Goal: Task Accomplishment & Management: Use online tool/utility

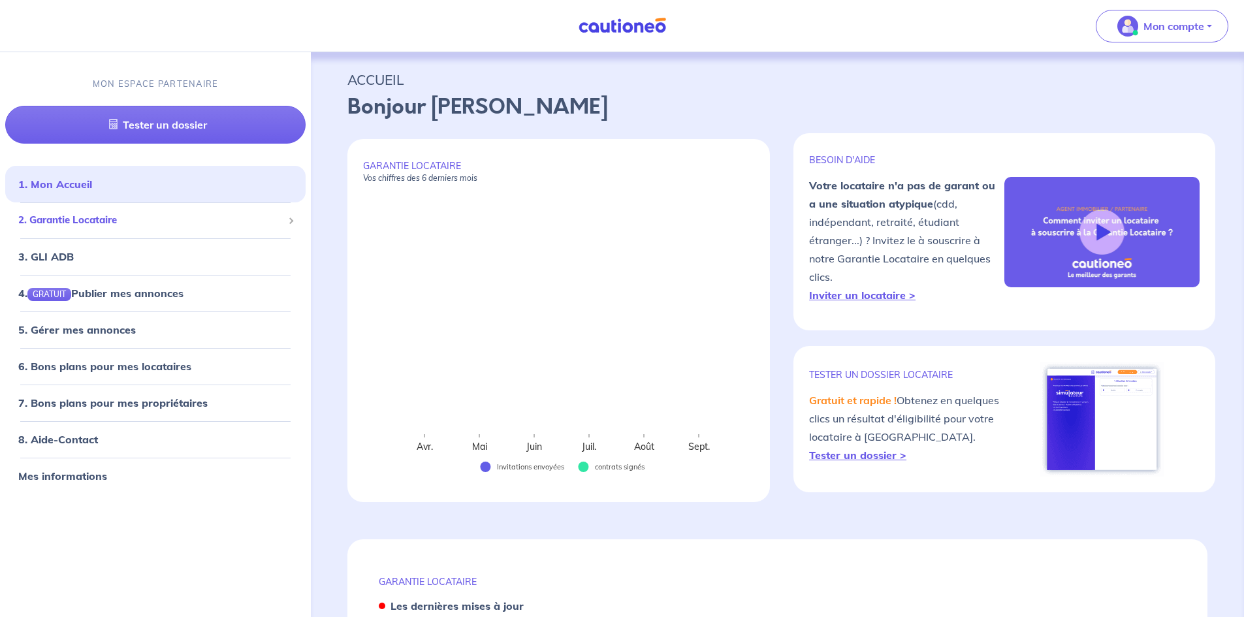
click at [123, 223] on span "2. Garantie Locataire" at bounding box center [150, 220] width 264 height 15
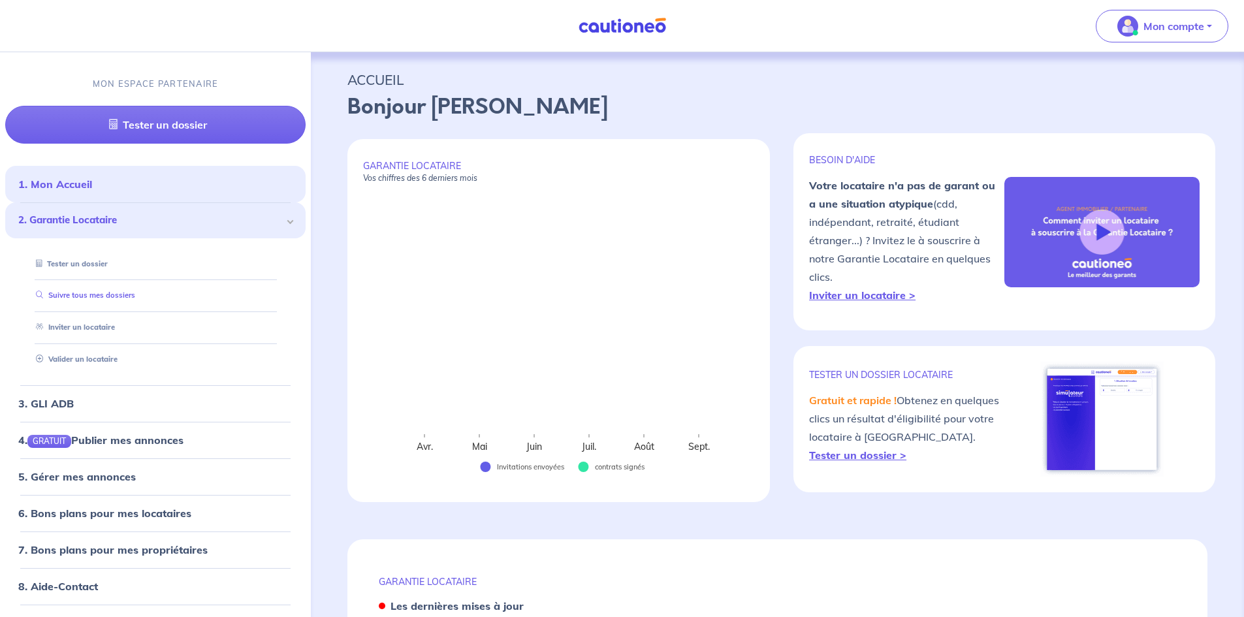
click at [108, 295] on link "Suivre tous mes dossiers" at bounding box center [83, 295] width 104 height 9
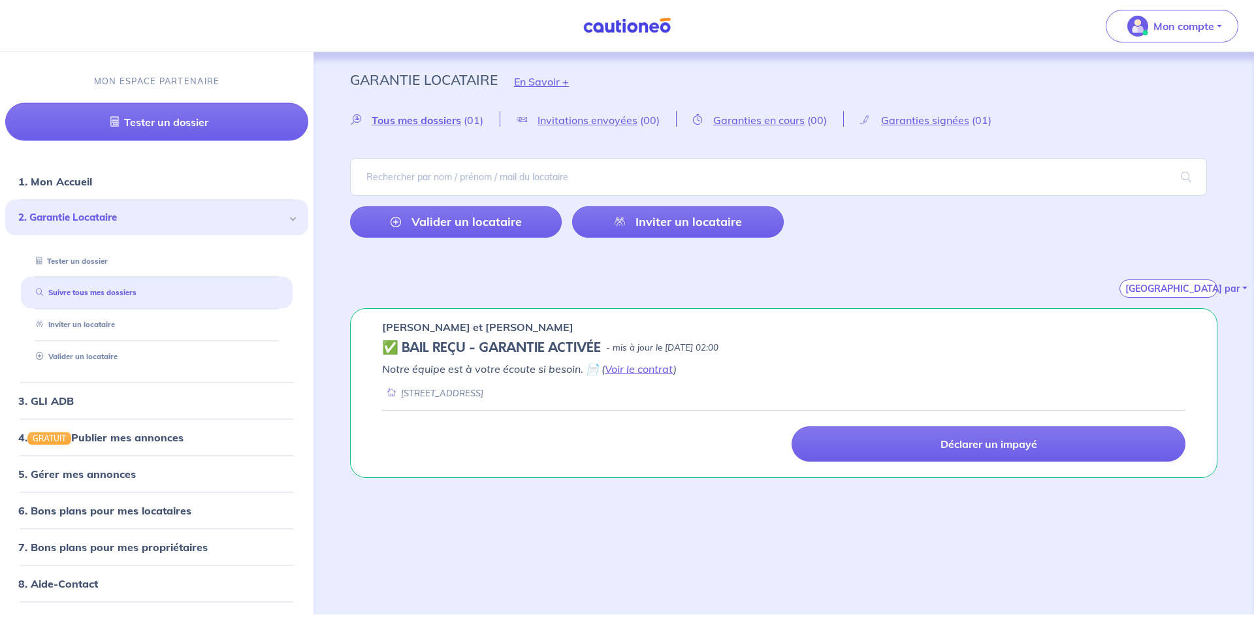
click at [1090, 84] on div "Garantie Locataire En Savoir +" at bounding box center [784, 81] width 930 height 59
click at [1176, 13] on button "Mon compte" at bounding box center [1172, 26] width 133 height 33
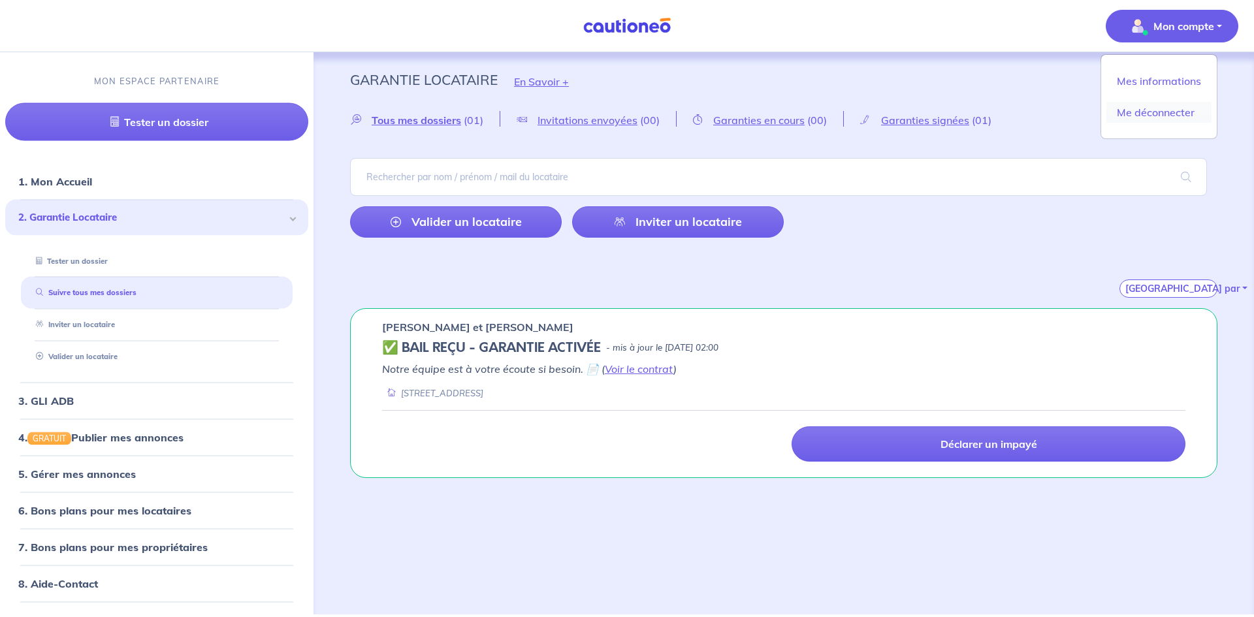
click at [1167, 103] on link "Me déconnecter" at bounding box center [1158, 112] width 105 height 21
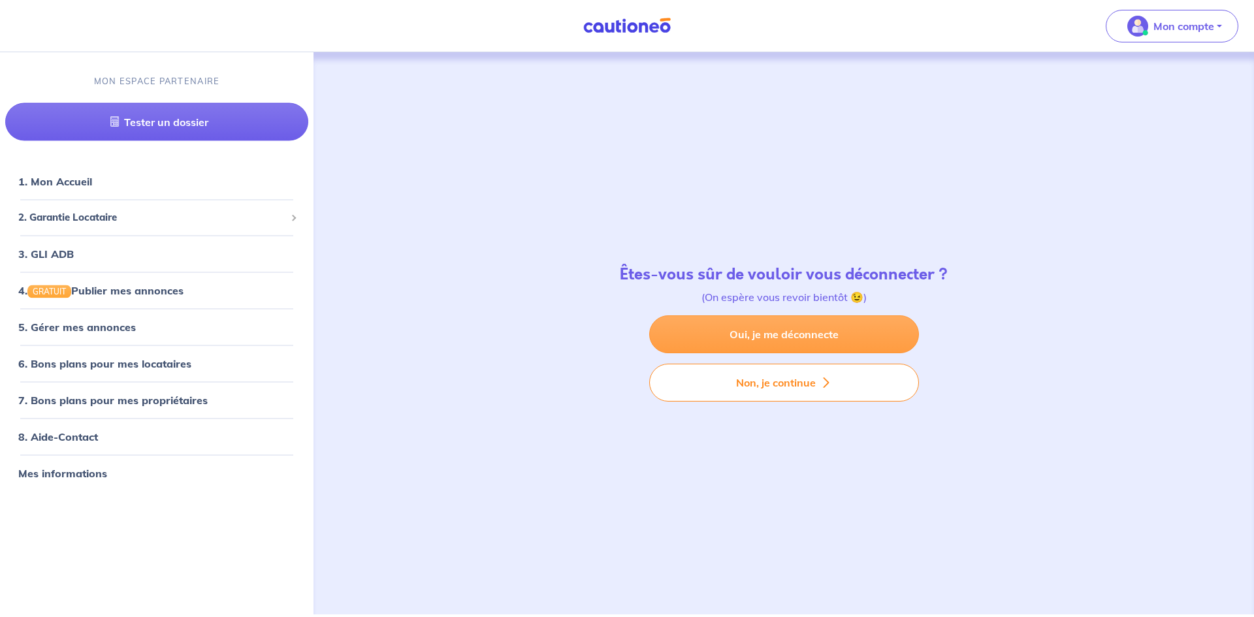
click at [733, 327] on link "Oui, je me déconnecte" at bounding box center [784, 334] width 270 height 38
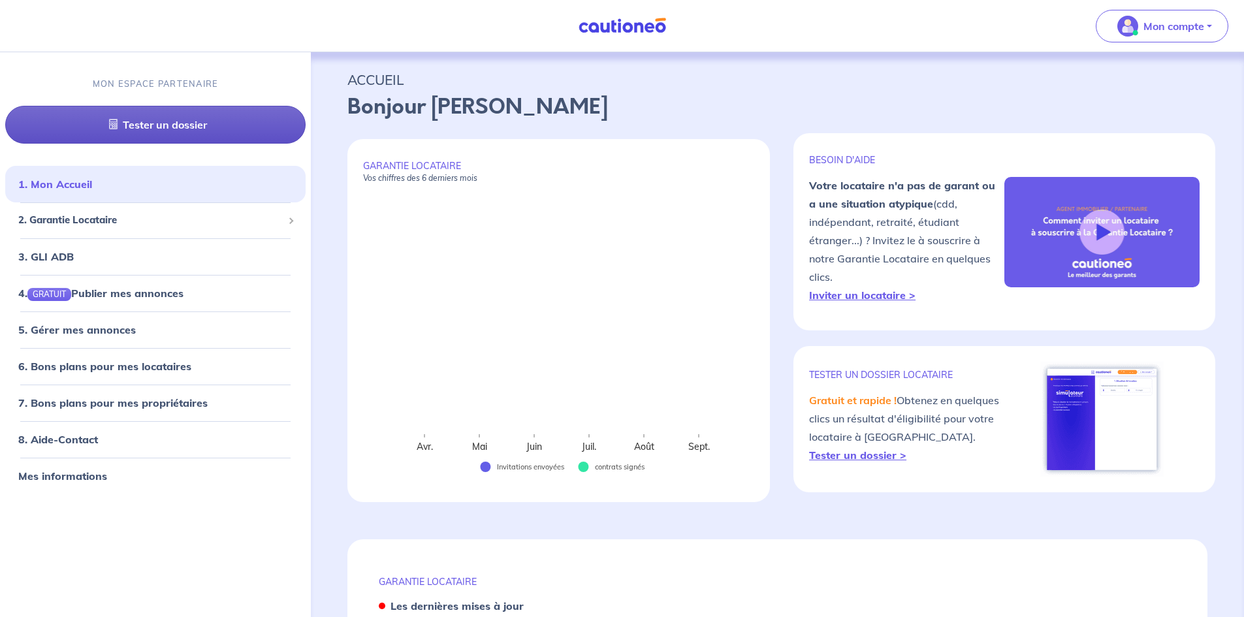
click at [187, 125] on link "Tester un dossier" at bounding box center [155, 125] width 300 height 38
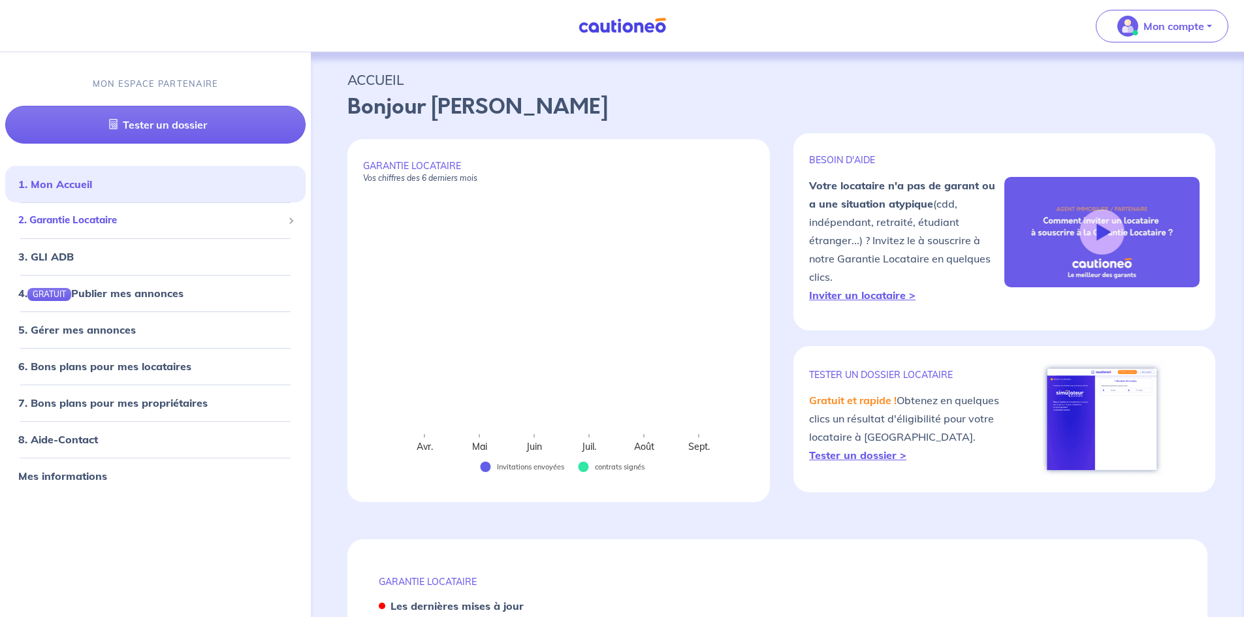
click at [152, 214] on span "2. Garantie Locataire" at bounding box center [150, 220] width 264 height 15
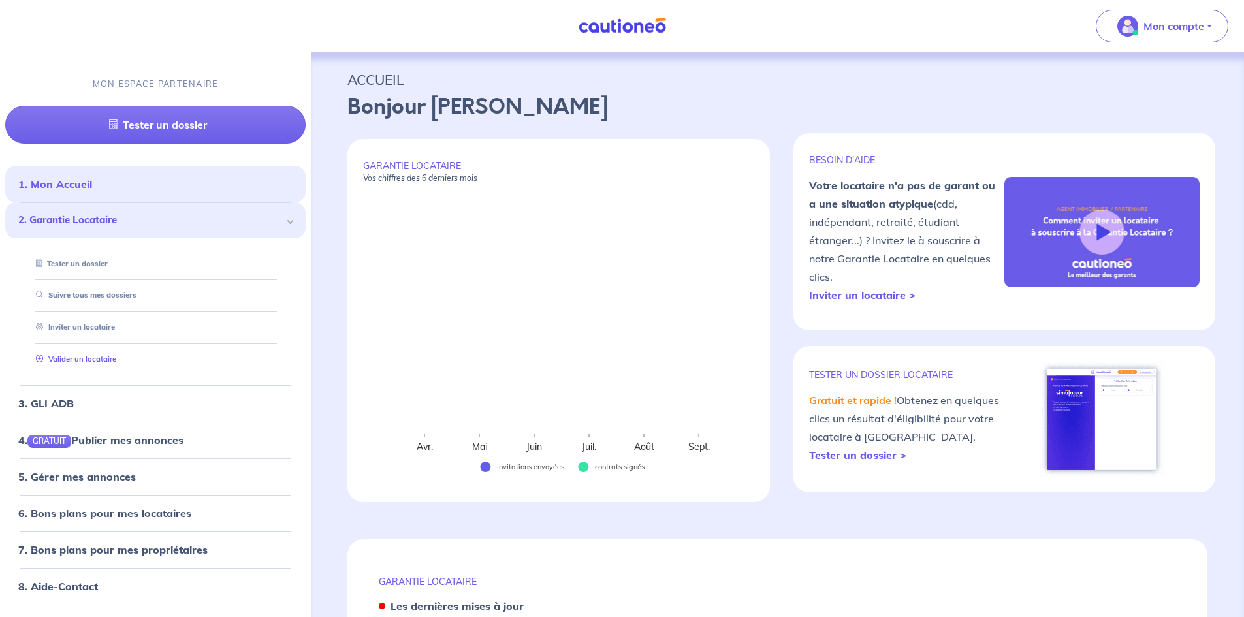
click at [103, 355] on link "Valider un locataire" at bounding box center [74, 359] width 86 height 9
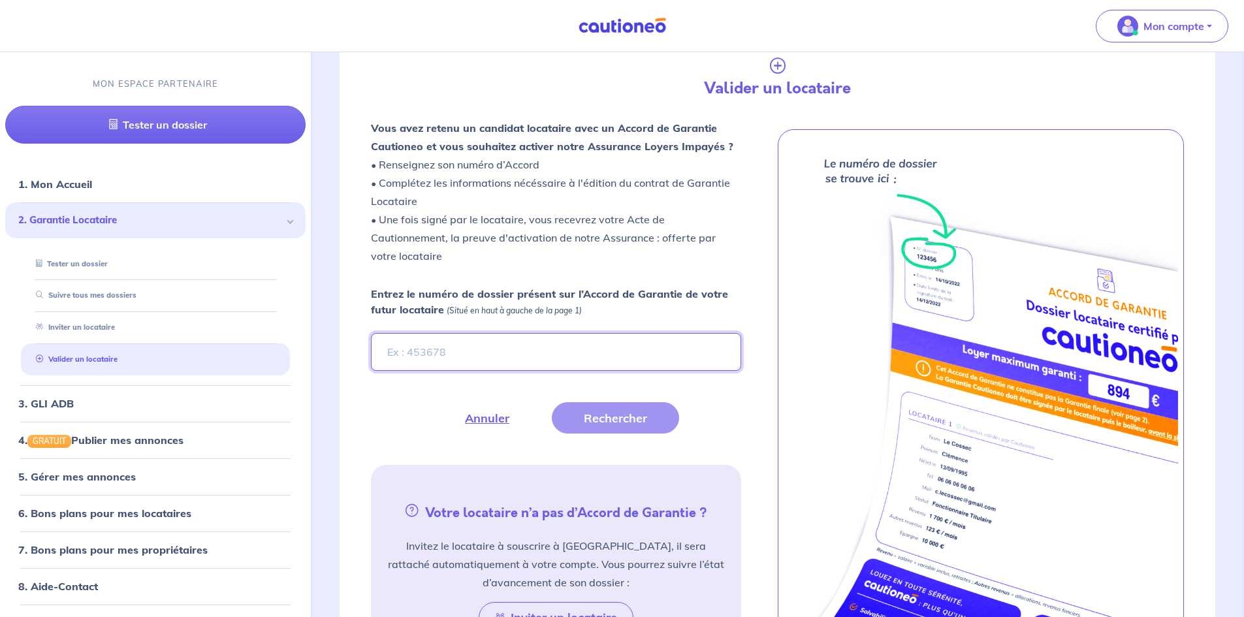
scroll to position [287, 0]
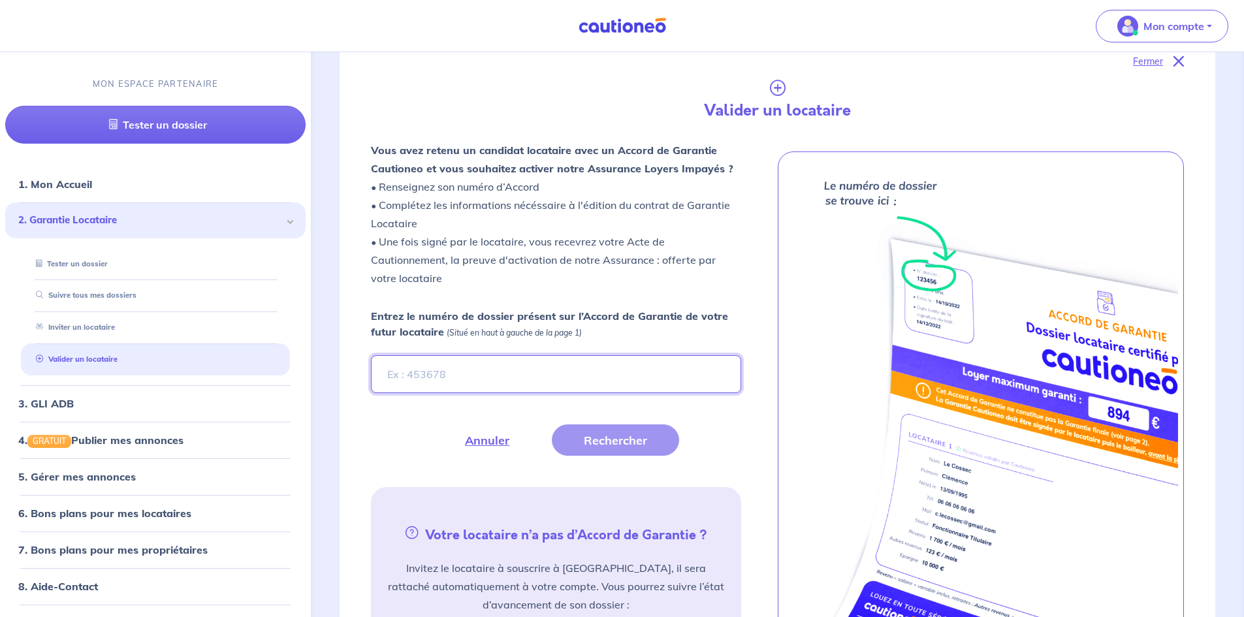
click at [466, 359] on input "Entrez le numéro de dossier présent sur l’Accord de Garantie de votre futur loc…" at bounding box center [556, 374] width 370 height 38
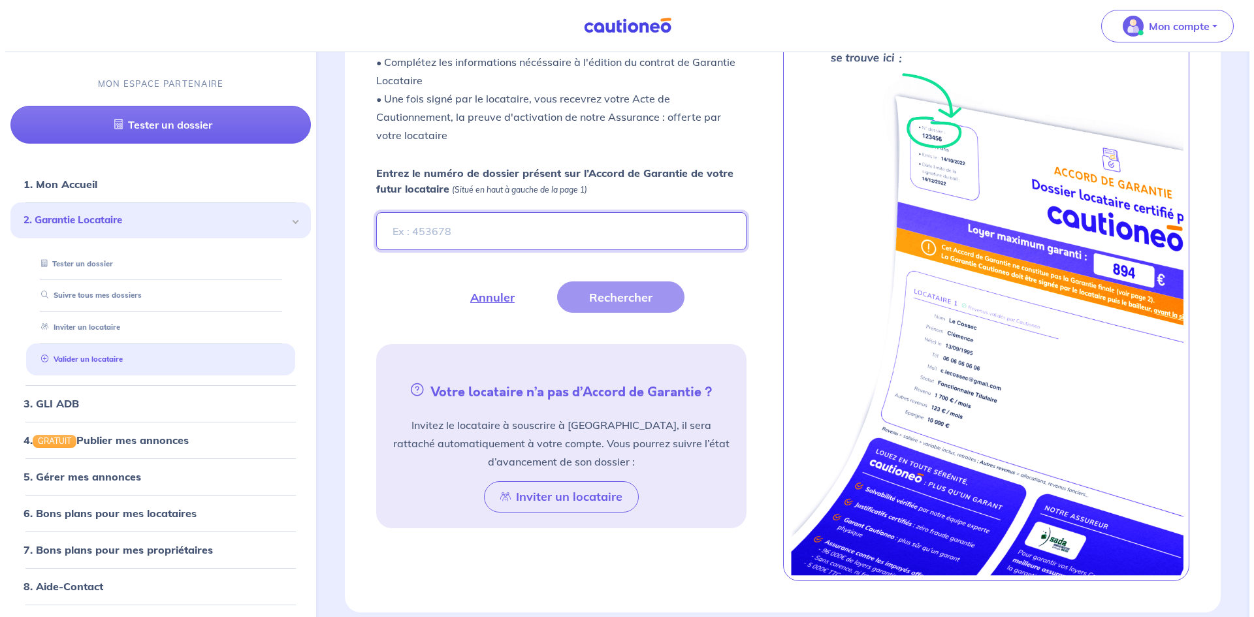
scroll to position [352, 0]
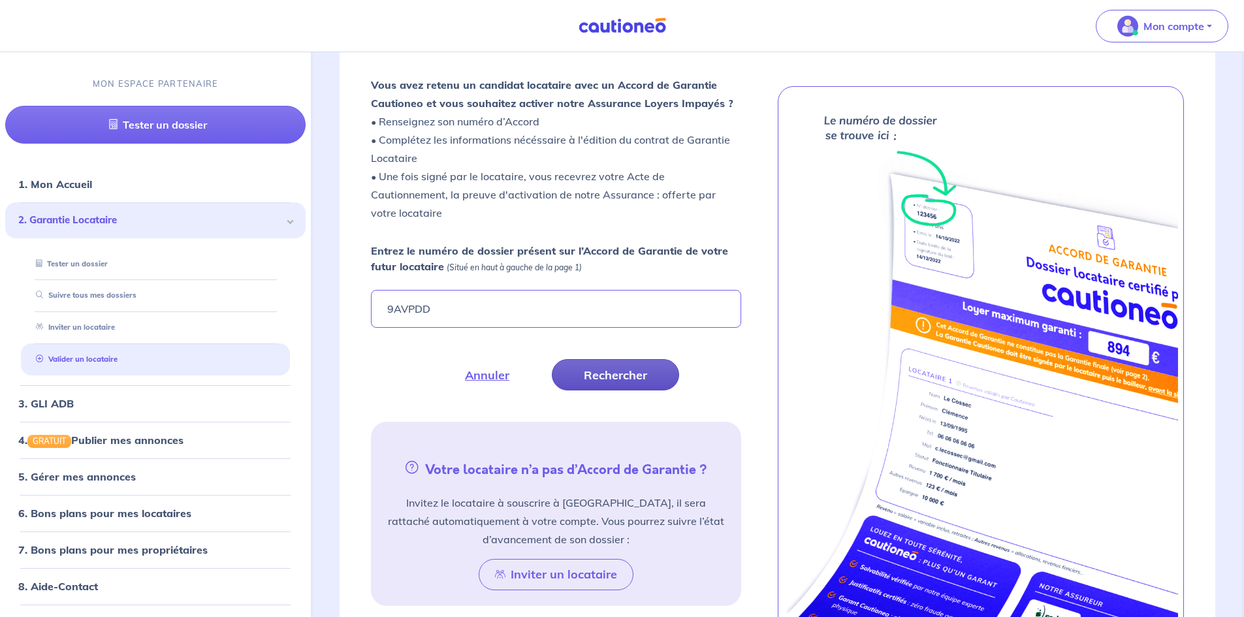
click at [596, 370] on button "Rechercher" at bounding box center [615, 374] width 127 height 31
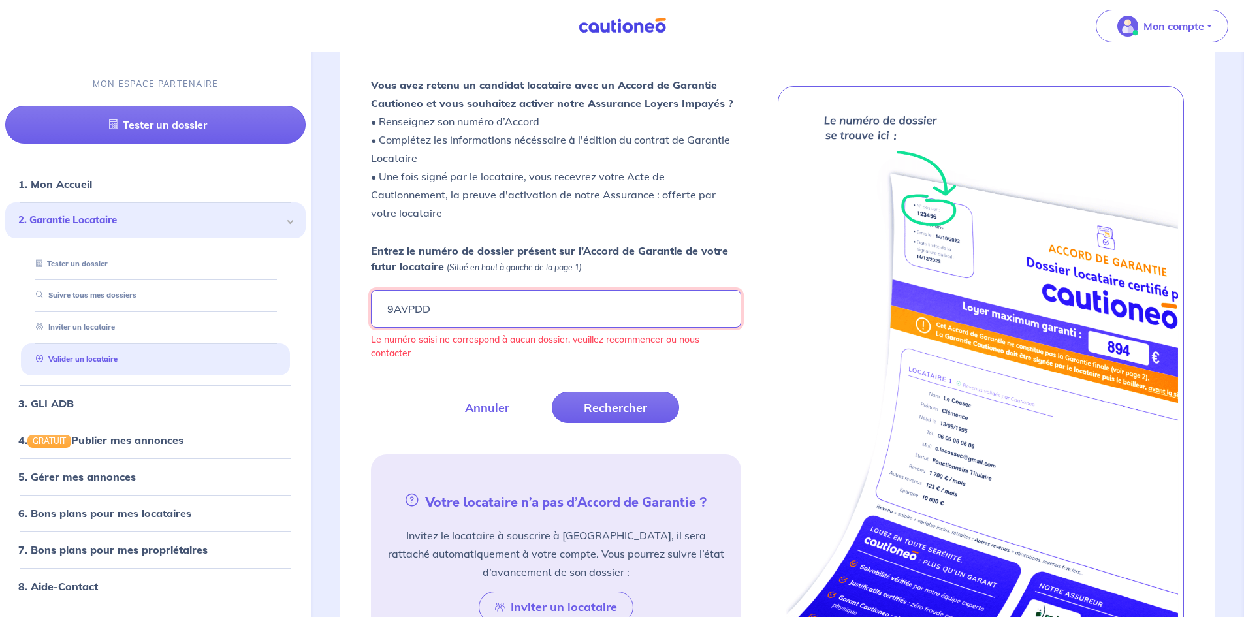
click at [472, 312] on input "9AVPDD" at bounding box center [556, 309] width 370 height 38
drag, startPoint x: 423, startPoint y: 310, endPoint x: 408, endPoint y: 311, distance: 15.1
click at [408, 311] on input "9AVPDD" at bounding box center [556, 309] width 370 height 38
type input "9AVpdD"
click at [638, 402] on button "Rechercher" at bounding box center [615, 407] width 127 height 31
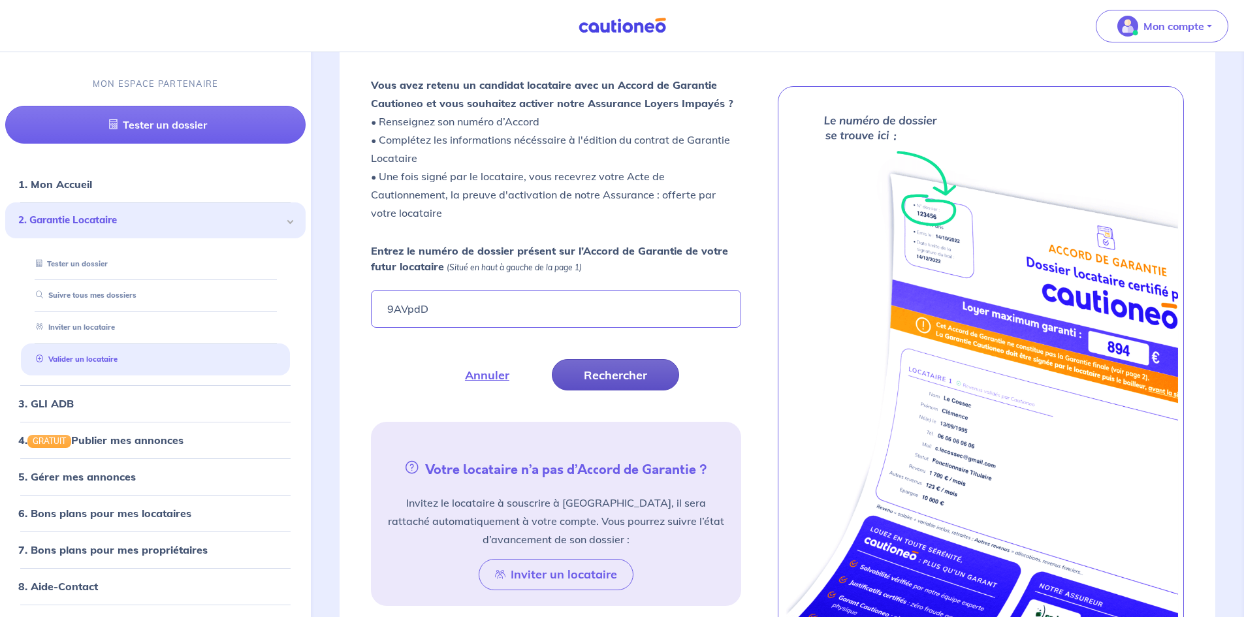
click at [624, 376] on button "Rechercher" at bounding box center [615, 374] width 127 height 31
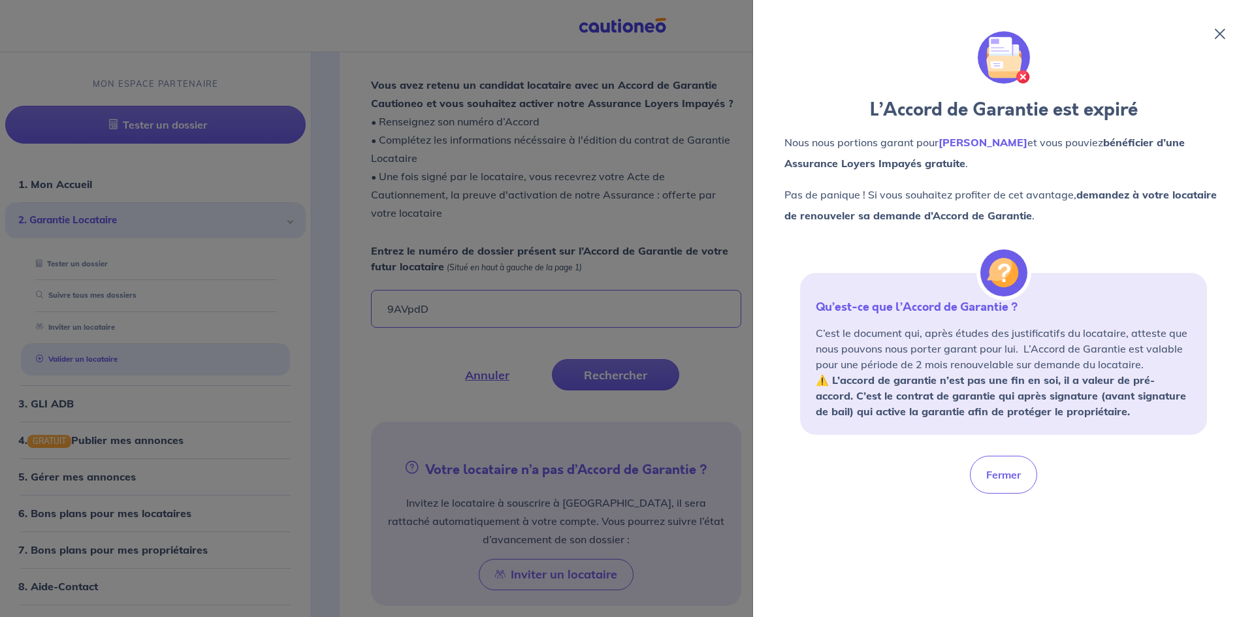
click at [1217, 28] on div "L’Accord de Garantie est expiré Nous nous portions garant pour [PERSON_NAME] et…" at bounding box center [1004, 309] width 470 height 586
